Goal: Transaction & Acquisition: Purchase product/service

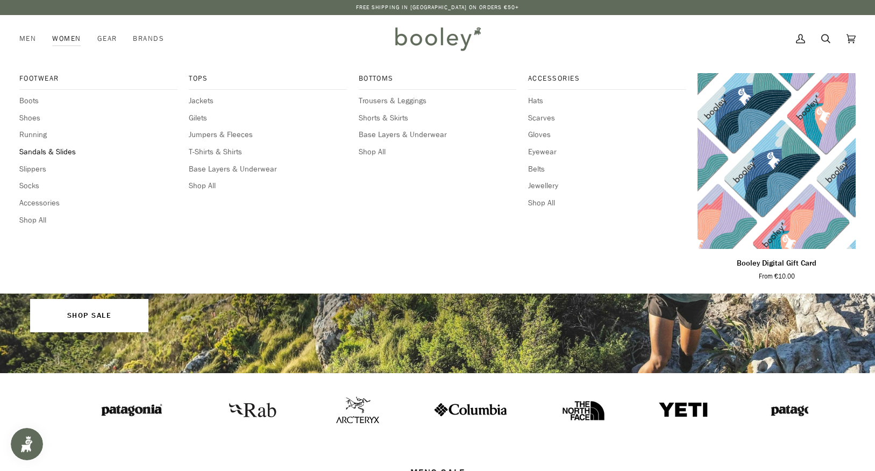
click at [33, 151] on span "Sandals & Slides" at bounding box center [98, 152] width 158 height 12
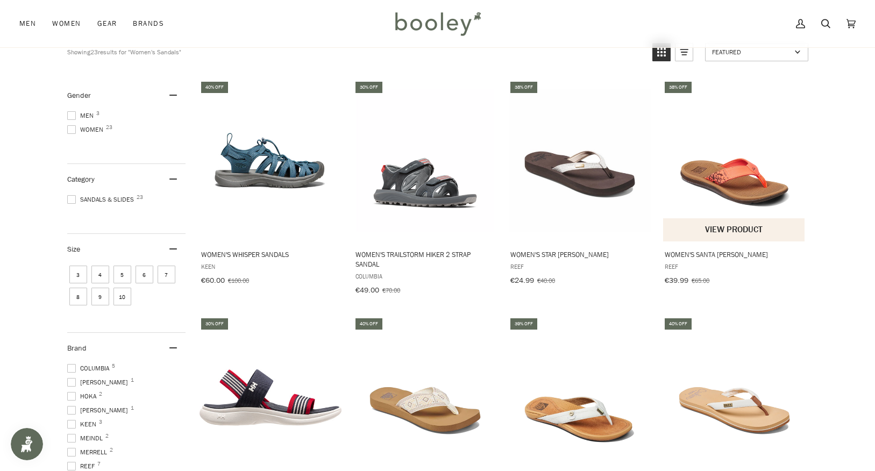
scroll to position [114, 0]
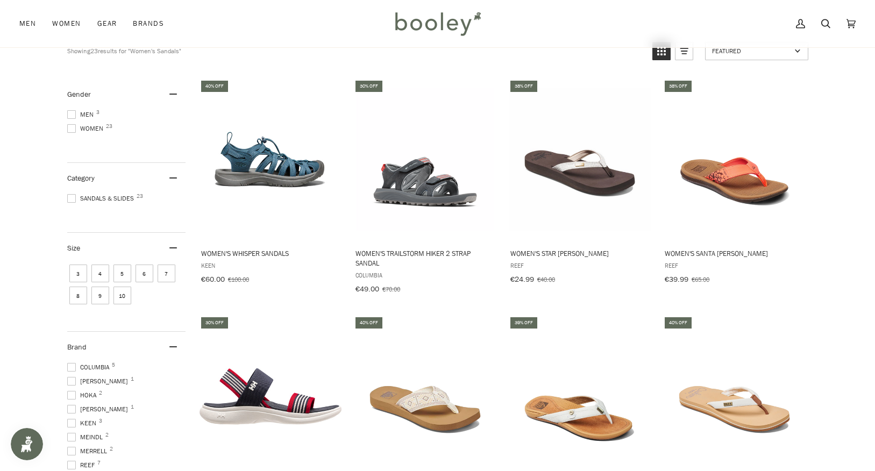
click at [165, 276] on span "7" at bounding box center [167, 274] width 18 height 18
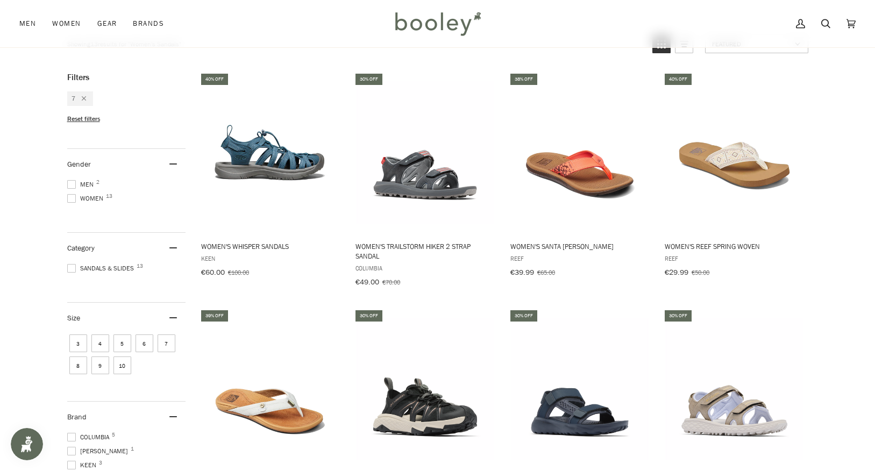
scroll to position [273, 0]
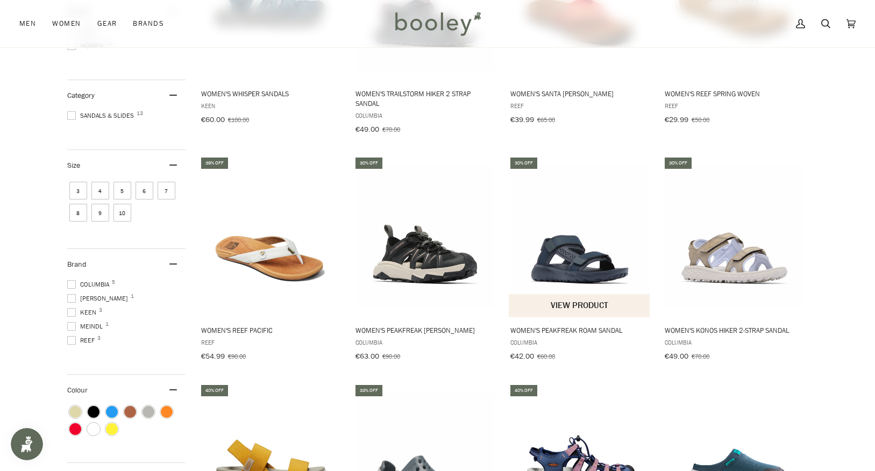
click at [557, 268] on img "Women's Peakfreak Roam Sandal" at bounding box center [580, 237] width 143 height 143
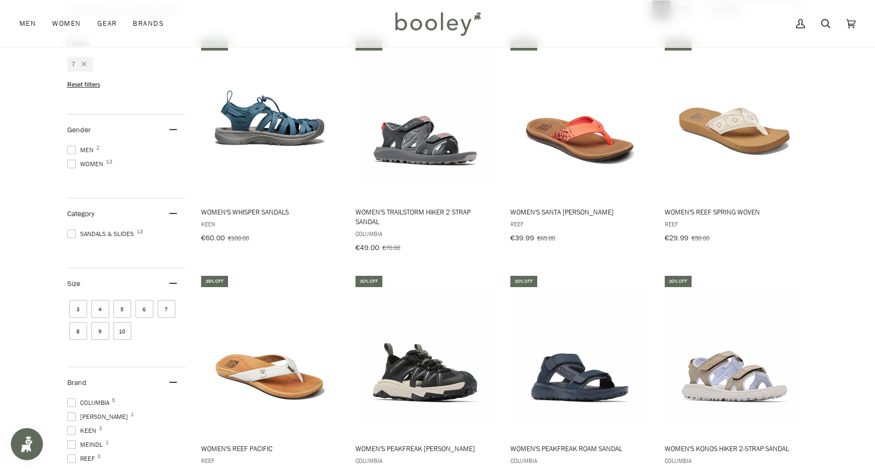
scroll to position [151, 0]
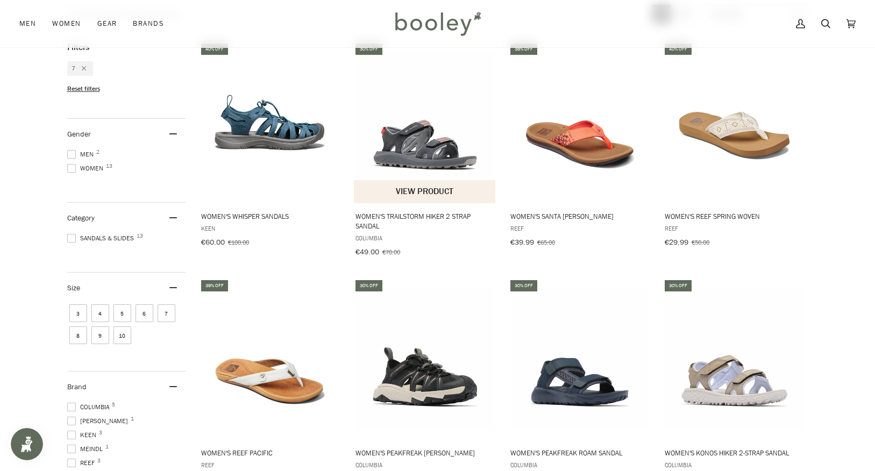
click at [462, 139] on img "Women's Trailstorm Hiker 2 Strap Sandal" at bounding box center [425, 122] width 143 height 143
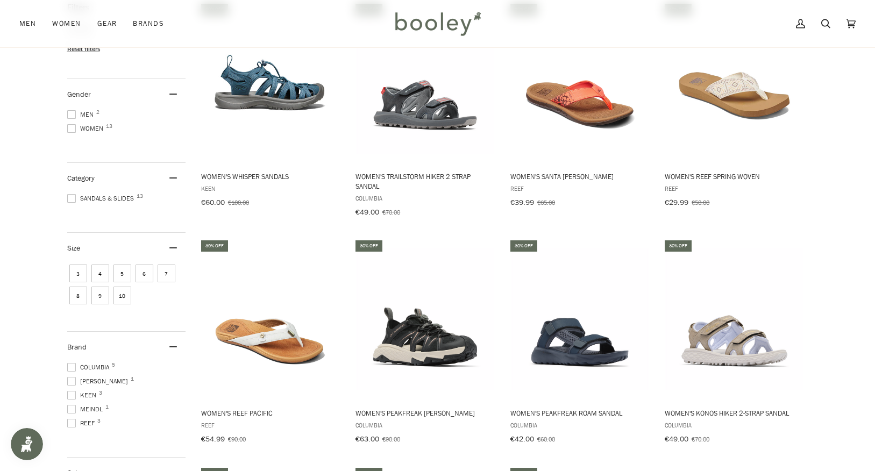
scroll to position [199, 0]
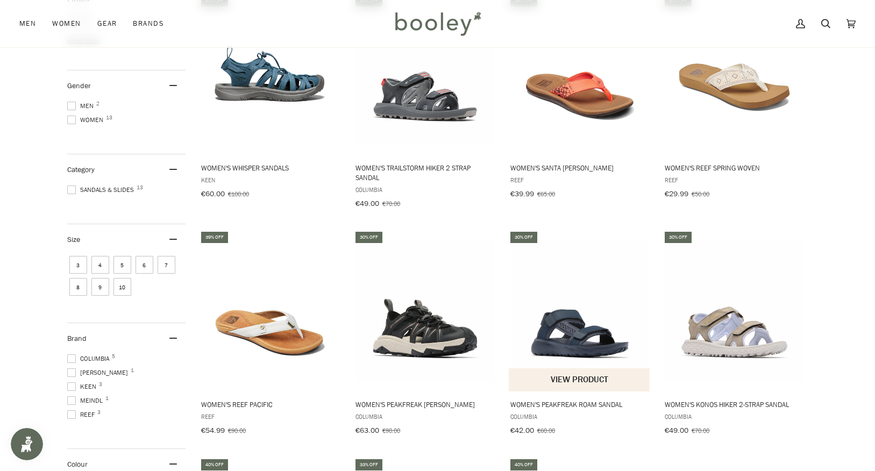
click at [564, 328] on img "Women's Peakfreak Roam Sandal" at bounding box center [580, 311] width 143 height 143
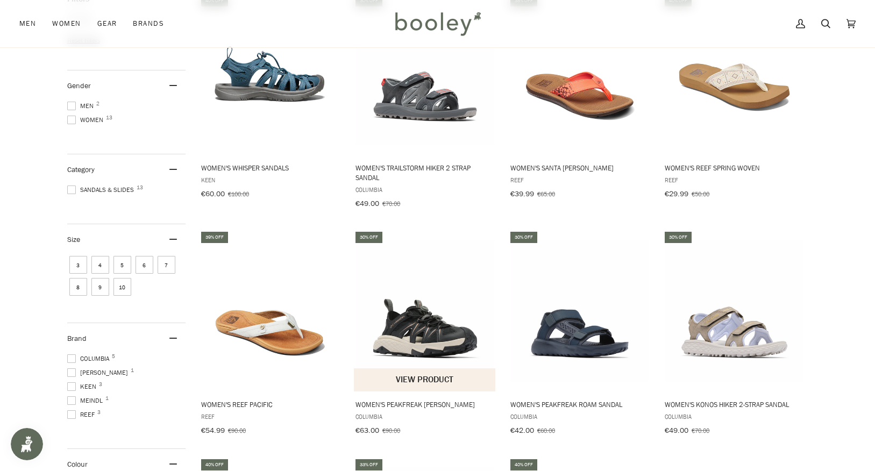
click at [420, 334] on img "Women's Peakfreak Rush Shandal" at bounding box center [425, 311] width 143 height 143
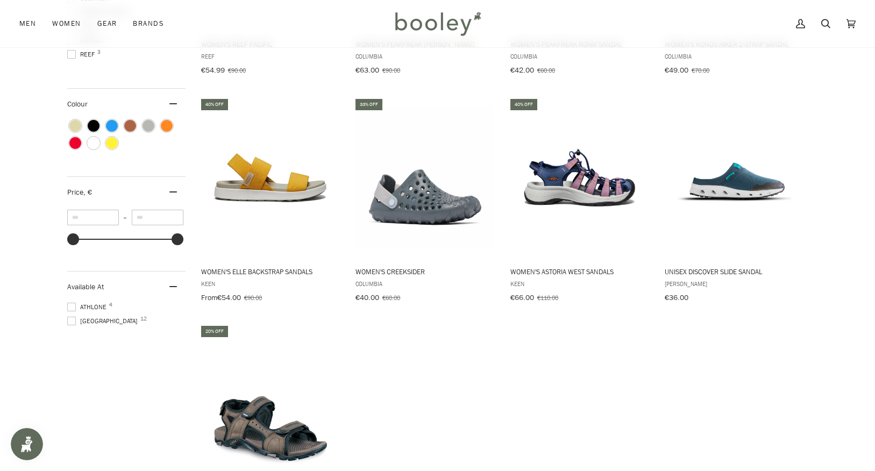
scroll to position [561, 0]
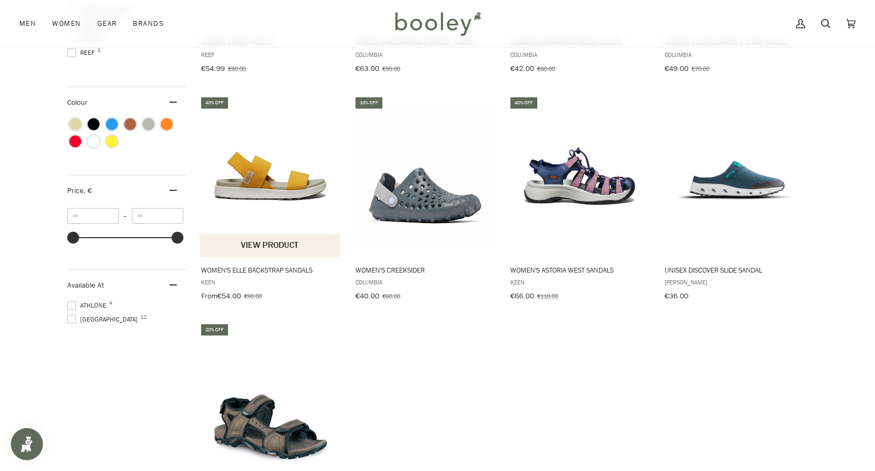
click at [230, 175] on img "Women's Elle Backstrap Sandals" at bounding box center [271, 176] width 143 height 143
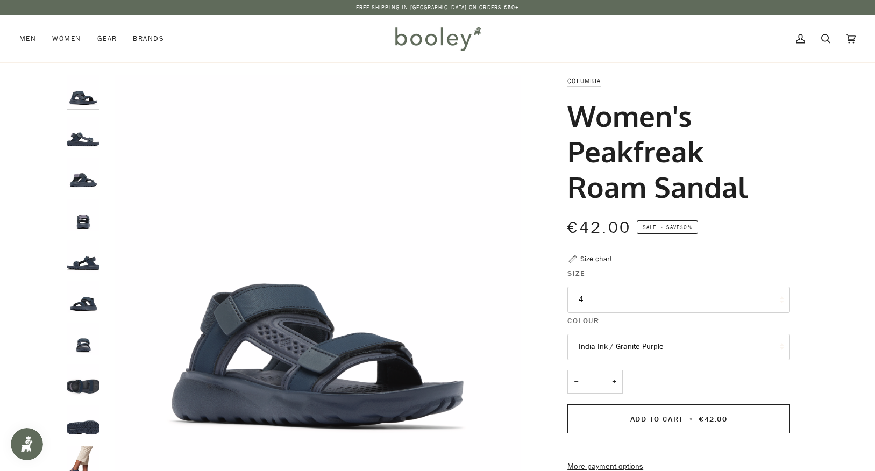
click at [592, 295] on button "4" at bounding box center [679, 300] width 223 height 26
click at [439, 275] on img "Columbia Women's Peakfreak Roam Sandal India Ink / Granite Purple - Booley Galw…" at bounding box center [318, 288] width 426 height 426
click at [81, 180] on img "Columbia Women's Peakfreak Roam Sandal India Ink / Granite Purple - Booley Galw…" at bounding box center [83, 174] width 32 height 32
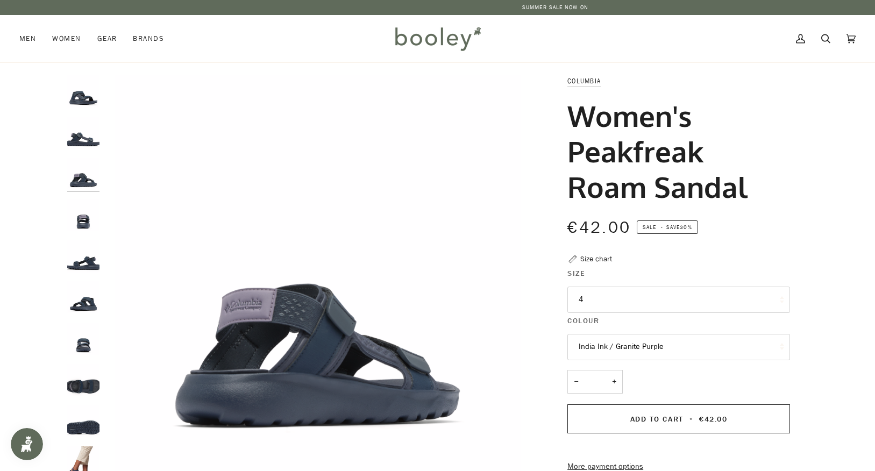
click at [90, 238] on div at bounding box center [86, 281] width 38 height 413
click at [85, 275] on div at bounding box center [86, 281] width 38 height 413
click at [79, 345] on img "Columbia Women's Peakfreak Roam Sandal India Ink / Granite Purple - Booley Galw…" at bounding box center [83, 339] width 32 height 32
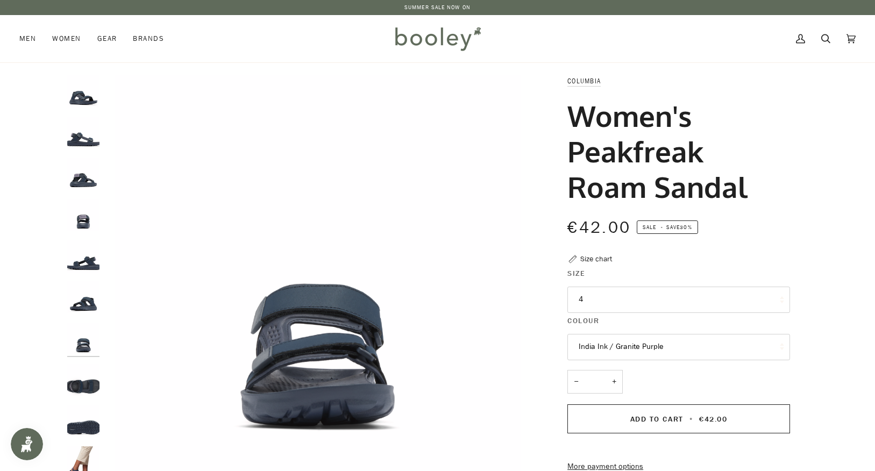
click at [80, 384] on img "Columbia Women's Peakfreak Roam Sandal India Ink / Granite Purple - Booley Galw…" at bounding box center [83, 380] width 32 height 32
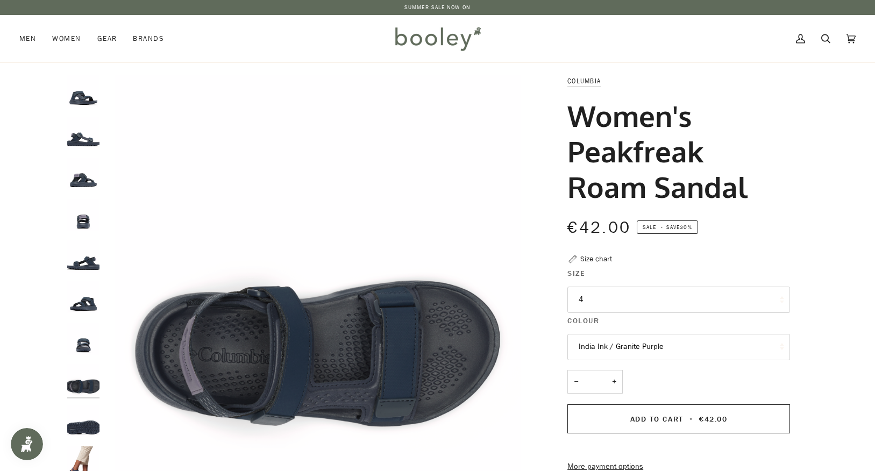
click at [80, 425] on img "Columbia Women's Peakfreak Roam Sandal India Ink / Granite Purple - Booley Galw…" at bounding box center [83, 421] width 32 height 32
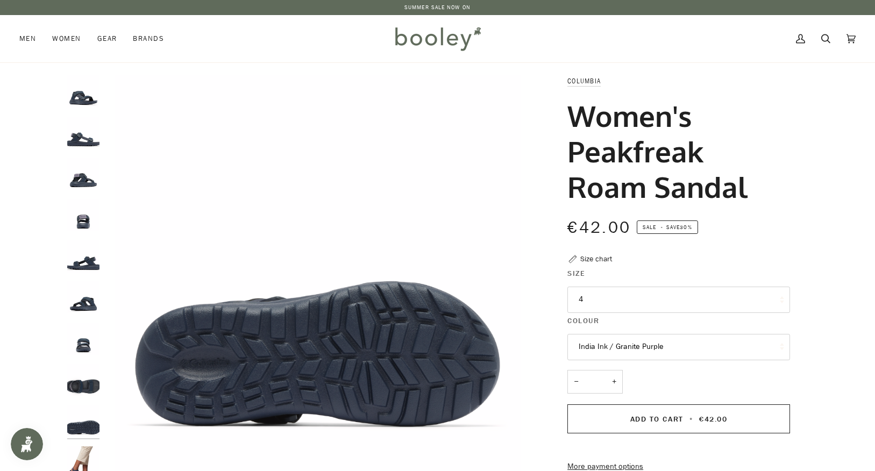
click at [80, 467] on img "Columbia Women's Peakfreak Roam Sandal India Ink / Granite Purple - Booley Galw…" at bounding box center [83, 463] width 32 height 32
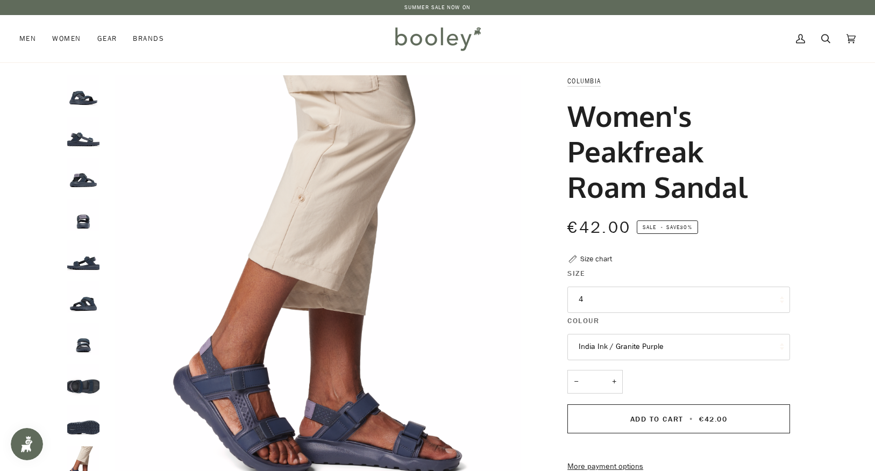
click at [85, 115] on div at bounding box center [86, 281] width 38 height 413
click at [83, 100] on img "Columbia Women's Peakfreak Roam Sandal India Ink / Granite Purple - Booley Galw…" at bounding box center [83, 91] width 32 height 32
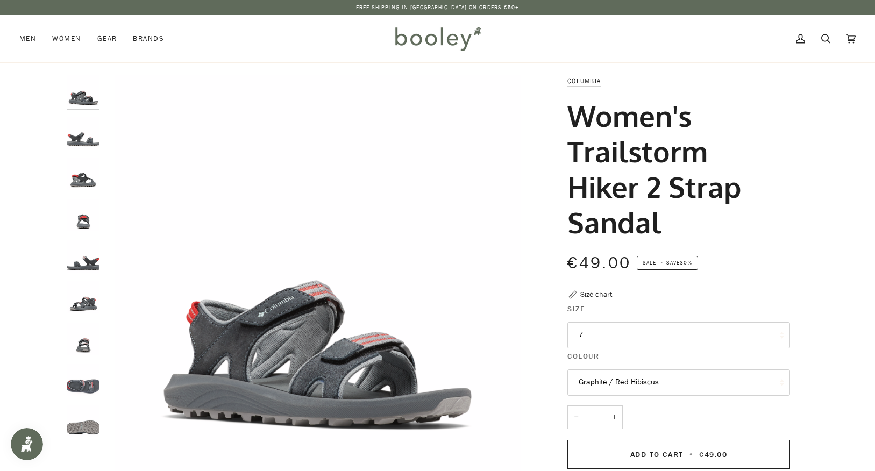
click at [80, 384] on img "Columbia Women's Trailstorm Hiker 2 Strap Sandal Graphite / Red Hibiscus - Bool…" at bounding box center [83, 380] width 32 height 32
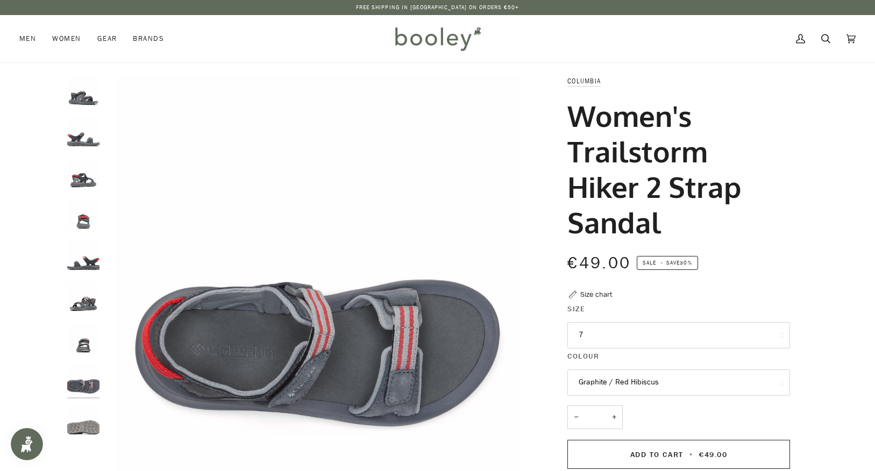
click at [77, 429] on img "Columbia Women's Trailstorm Hiker 2 Strap Sandal Graphite / Red Hibiscus - Bool…" at bounding box center [83, 421] width 32 height 32
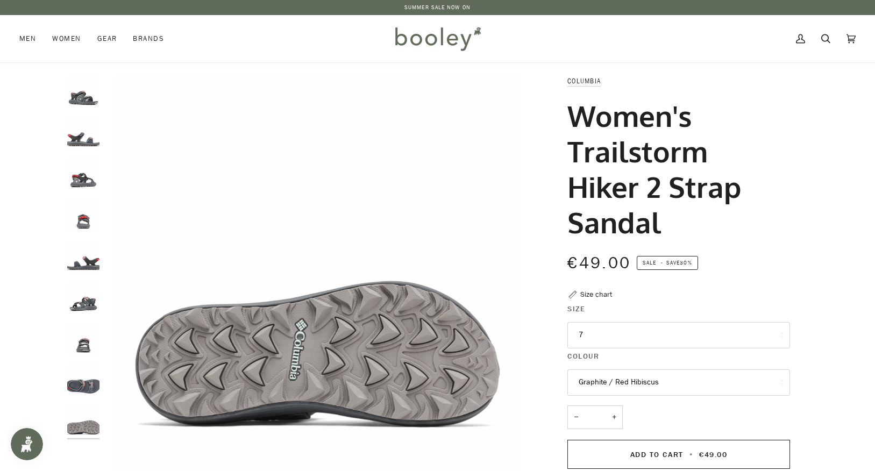
click at [91, 138] on img "Columbia Women's Trailstorm Hiker 2 Strap Sandal Graphite / Red Hibiscus - Bool…" at bounding box center [83, 133] width 32 height 32
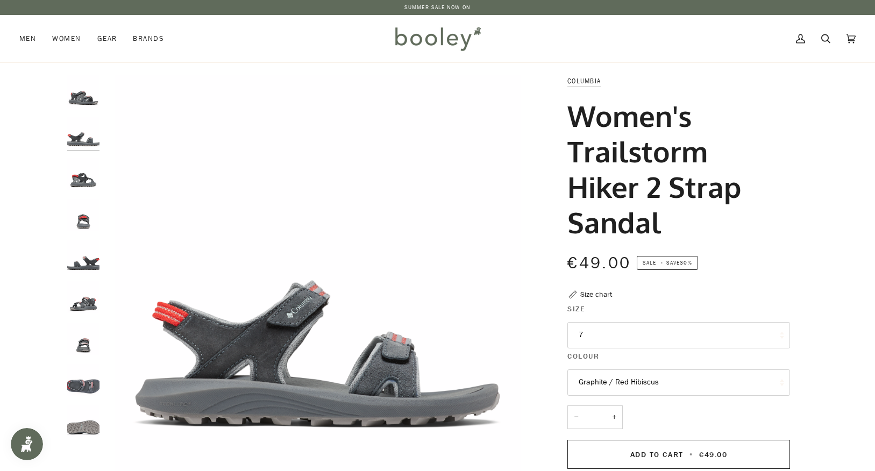
click at [81, 104] on img "Columbia Women's Trailstorm Hiker 2 Strap Sandal Graphite / Red Hibiscus - Bool…" at bounding box center [83, 91] width 32 height 32
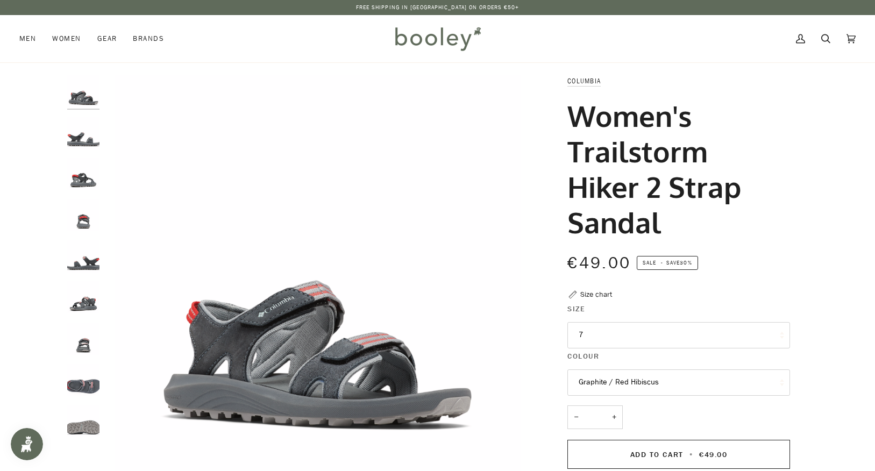
click at [92, 376] on img "Columbia Women's Trailstorm Hiker 2 Strap Sandal Graphite / Red Hibiscus - Bool…" at bounding box center [83, 380] width 32 height 32
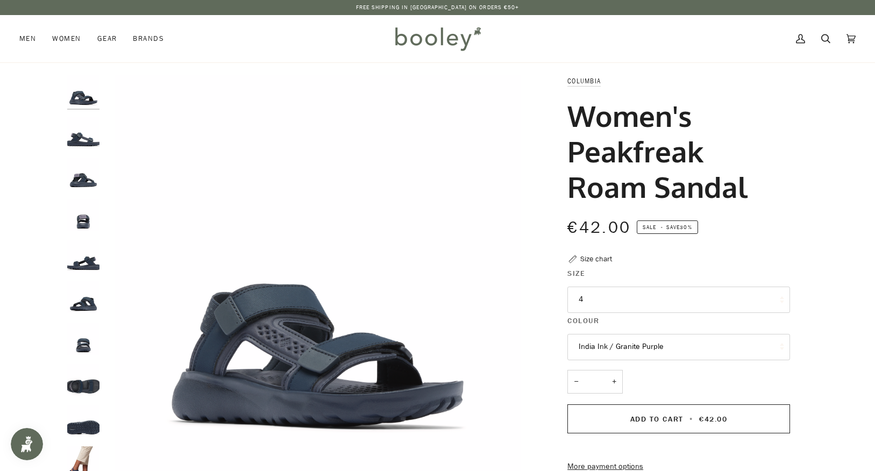
click at [82, 390] on img "Columbia Women's Peakfreak Roam Sandal India Ink / Granite Purple - Booley Galw…" at bounding box center [83, 380] width 32 height 32
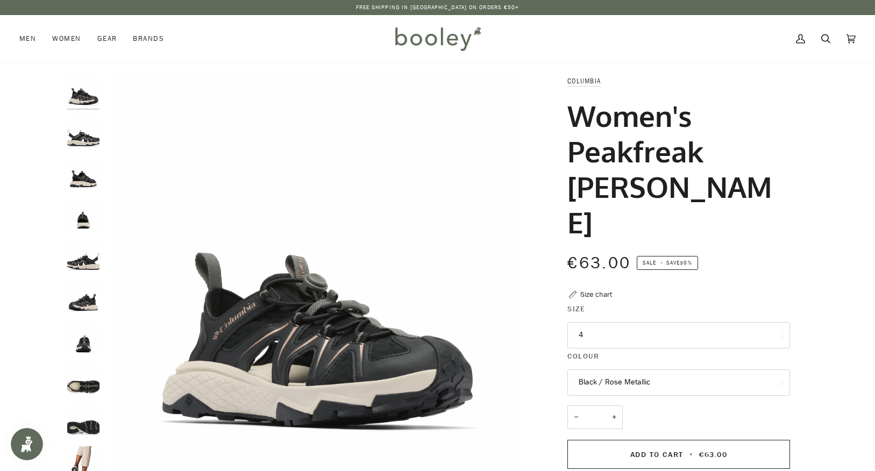
click at [86, 388] on img "Columbia Women's Peakfreak Roam Sandal Back / Rose Metallic - Booley Galway" at bounding box center [83, 380] width 32 height 32
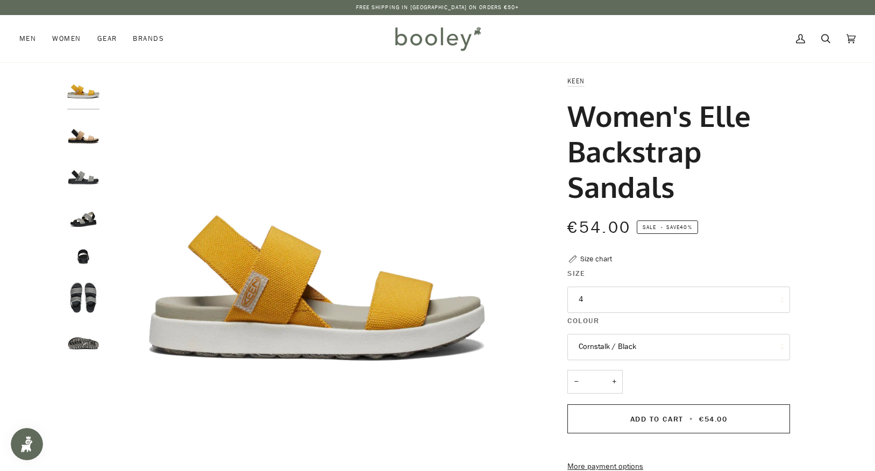
click at [93, 299] on img "Keen Women's Elle Backstrap Sandals Black / Star White - Booley Galway" at bounding box center [83, 297] width 32 height 32
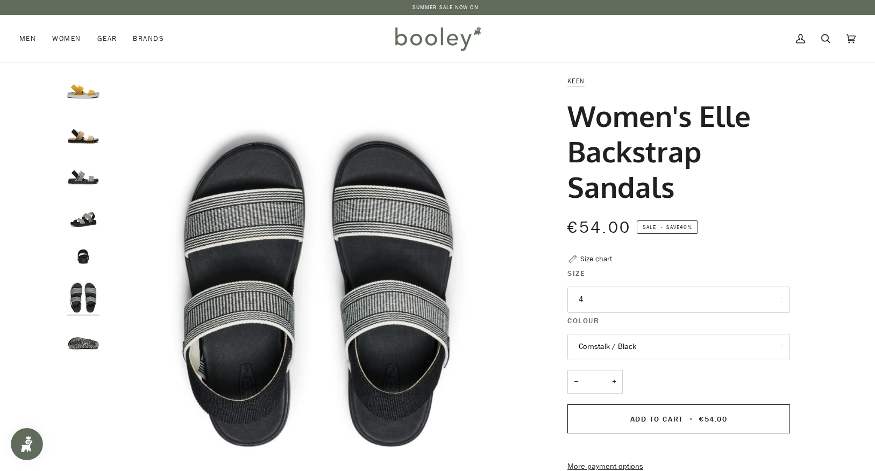
click at [83, 341] on img "Keen Women's Elle Backstrap Sandals Black / Star White - Booley Galway" at bounding box center [83, 339] width 32 height 32
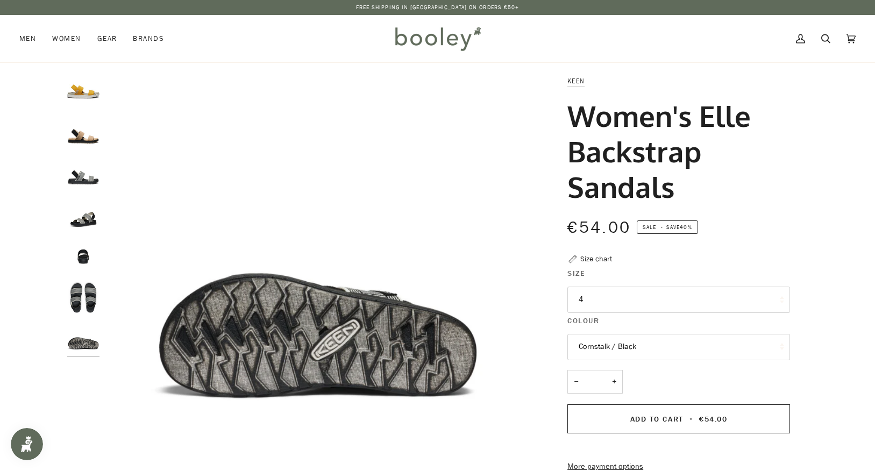
click at [79, 141] on img "Keen Women's Elle Backstrap Sandals Cornstalk / Black - Booley Galway" at bounding box center [83, 133] width 32 height 32
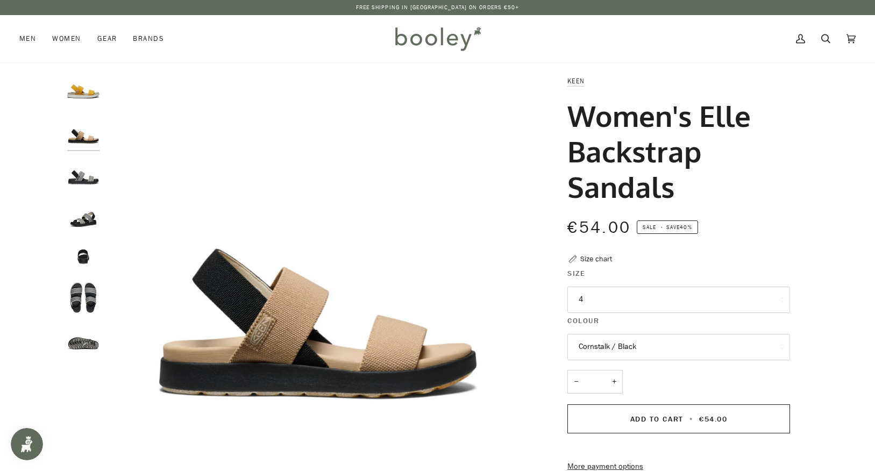
click at [86, 168] on img "Keen Women's Elle Backstrap Sandals Black / Star White - Booley Galway" at bounding box center [83, 174] width 32 height 32
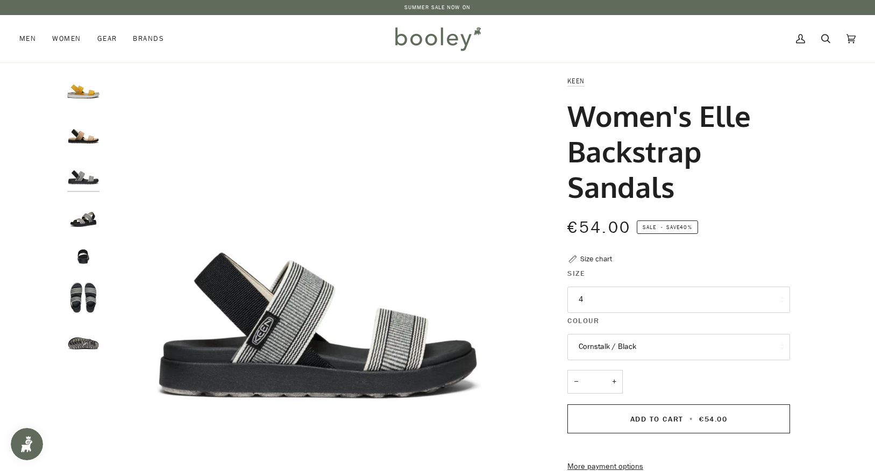
click at [576, 299] on button "4" at bounding box center [679, 300] width 223 height 26
click at [526, 278] on img "Keen Women's Elle Backstrap Sandals Black / Star White - Booley Galway" at bounding box center [318, 288] width 426 height 426
click at [88, 223] on img "Keen Women's Elle Backstrap Sandals Black / Star White - Booley Galway" at bounding box center [83, 215] width 32 height 32
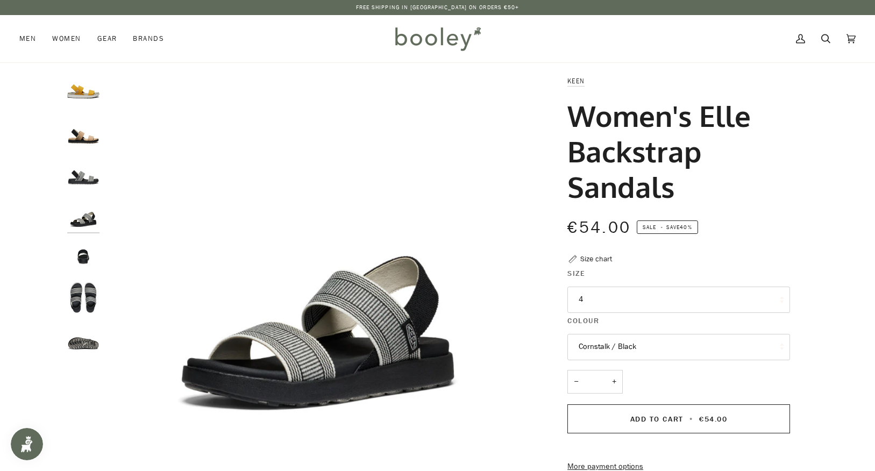
click at [80, 298] on img "Keen Women's Elle Backstrap Sandals Black / Star White - Booley Galway" at bounding box center [83, 297] width 32 height 32
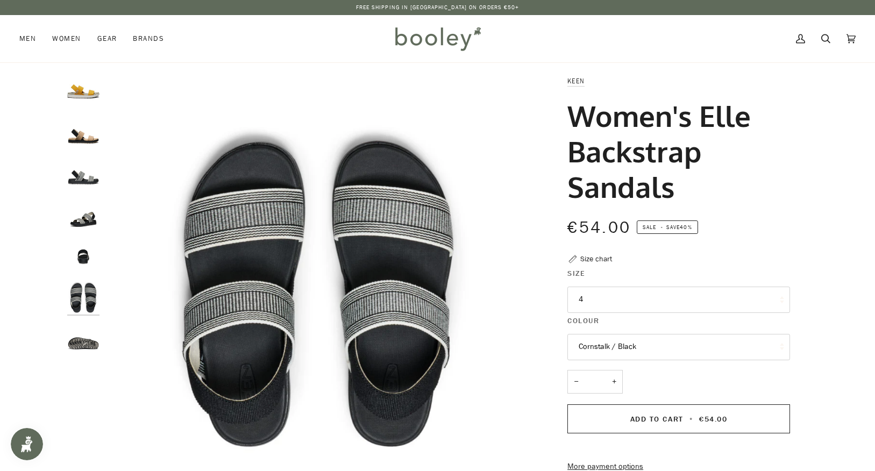
drag, startPoint x: 684, startPoint y: 191, endPoint x: 547, endPoint y: 119, distance: 154.5
click at [547, 119] on div "Keen Women's Elle Backstrap Sandals €54.00 Sale • Save 40% Size chart Size 4 4" at bounding box center [670, 376] width 278 height 602
copy h1 "Women's Elle Backstrap Sandals"
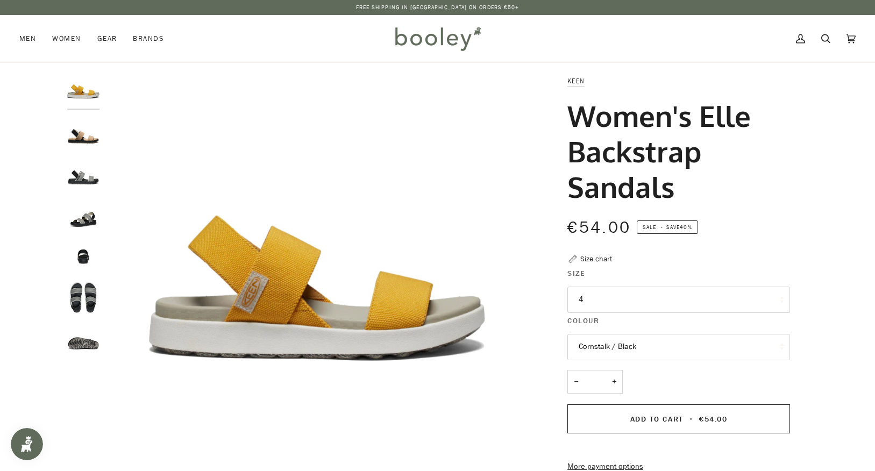
click at [643, 301] on button "4" at bounding box center [679, 300] width 223 height 26
click at [302, 395] on img "Keen Women's Elle Backstrap Sandals Golden Yellow / Star White - Booley Galway" at bounding box center [318, 288] width 426 height 426
